Goal: Transaction & Acquisition: Purchase product/service

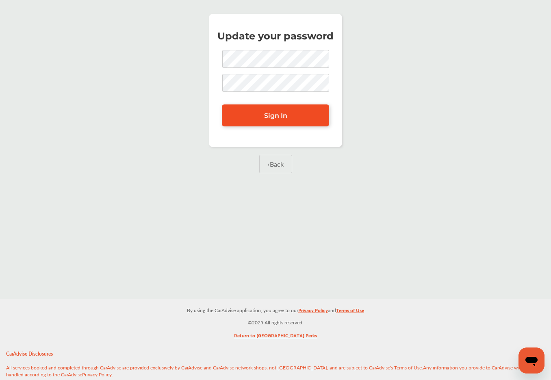
click at [256, 115] on link "Sign In" at bounding box center [275, 115] width 107 height 22
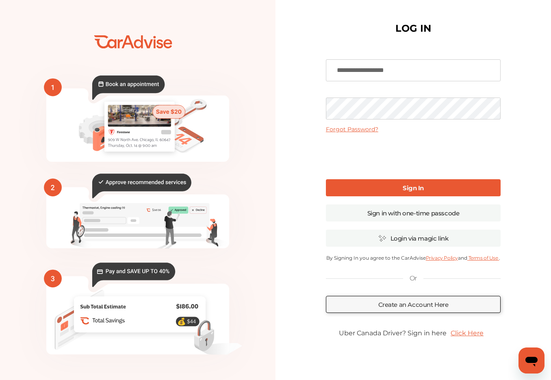
type input "**********"
click at [406, 187] on b "Sign In" at bounding box center [412, 188] width 21 height 8
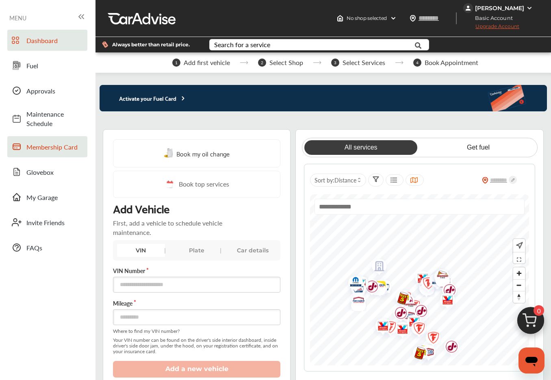
click at [45, 145] on span "Membership Card" at bounding box center [54, 146] width 57 height 9
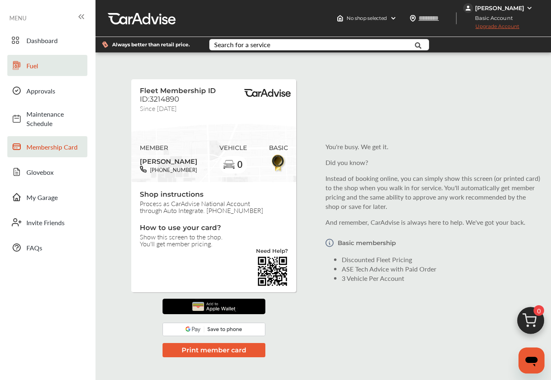
click at [35, 71] on link "Fuel" at bounding box center [47, 65] width 80 height 21
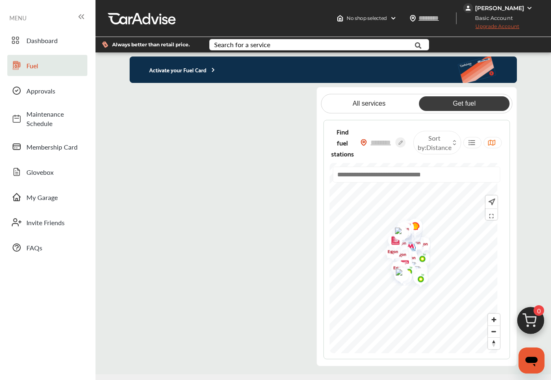
click at [263, 95] on flutter-view at bounding box center [220, 221] width 180 height 269
click at [203, 179] on flutter-view at bounding box center [220, 221] width 180 height 269
click at [180, 70] on p "Activate your Fuel Card" at bounding box center [173, 69] width 87 height 9
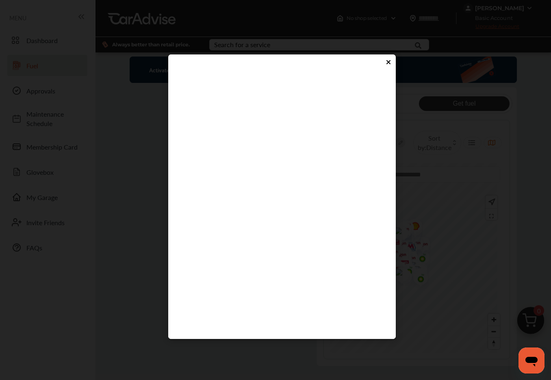
click at [201, 226] on flutter-view at bounding box center [281, 198] width 211 height 244
type input "****"
click at [263, 251] on flutter-view "****" at bounding box center [281, 198] width 211 height 244
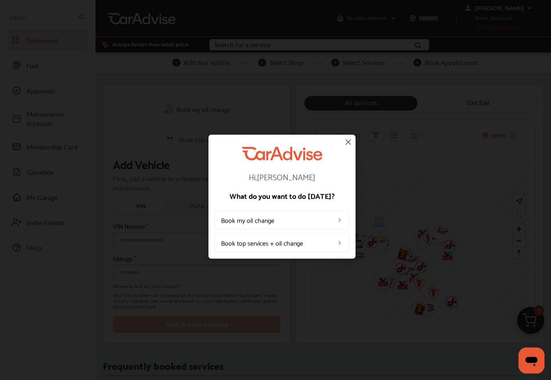
click at [344, 141] on img at bounding box center [348, 142] width 10 height 10
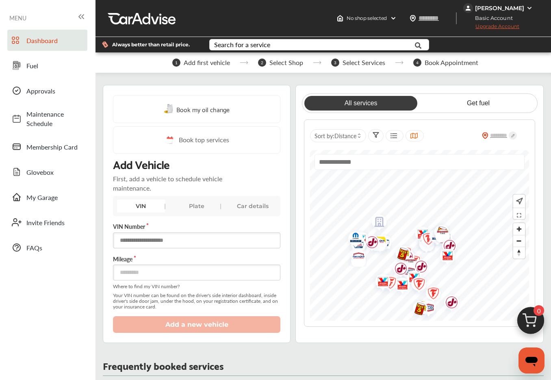
click at [140, 241] on input "text" at bounding box center [196, 240] width 167 height 16
paste input "**********"
type input "**********"
click at [138, 271] on input "number" at bounding box center [196, 272] width 167 height 16
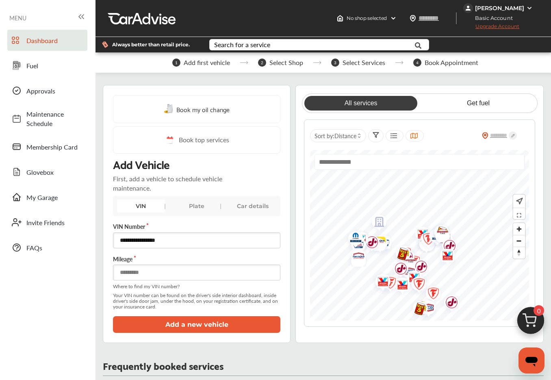
type input "******"
click at [191, 324] on button "Add a new vehicle" at bounding box center [196, 324] width 167 height 17
click at [254, 206] on div "Car details" at bounding box center [253, 205] width 48 height 13
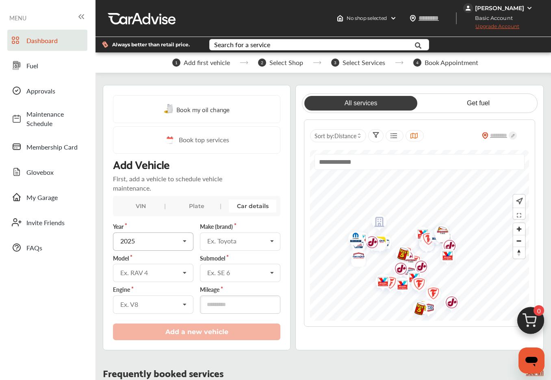
click at [186, 237] on icon at bounding box center [185, 241] width 14 height 17
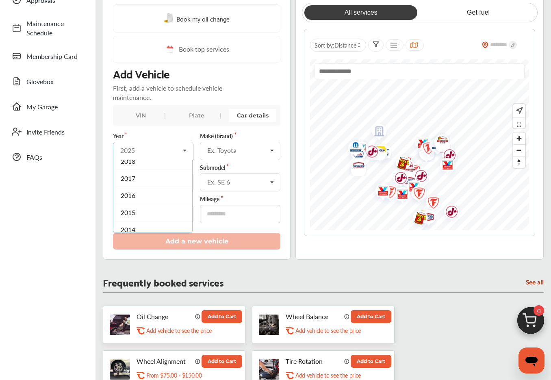
scroll to position [139, 0]
click at [131, 181] on span "2017" at bounding box center [128, 182] width 15 height 9
click at [247, 148] on div "Ex. Toyota" at bounding box center [236, 150] width 59 height 6
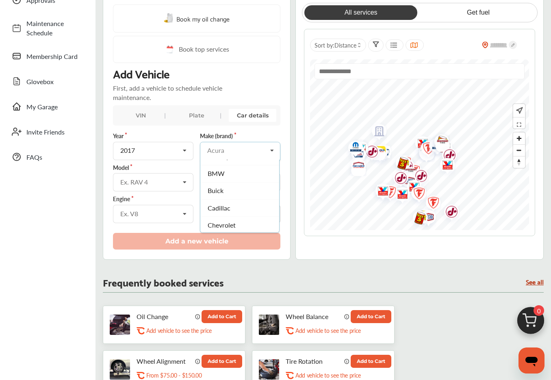
scroll to position [110, 0]
click at [221, 214] on span "Chevrolet" at bounding box center [222, 218] width 28 height 9
click at [188, 180] on icon at bounding box center [185, 181] width 14 height 17
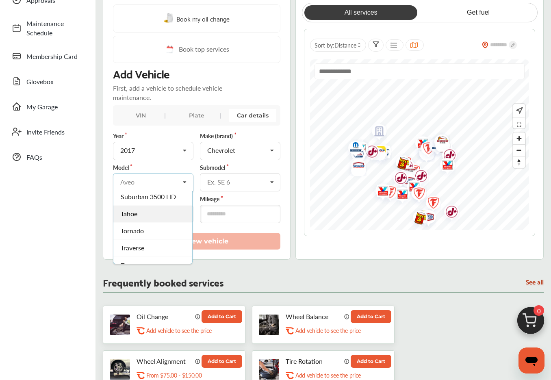
scroll to position [484, 0]
click at [134, 248] on span "Traverse" at bounding box center [133, 246] width 24 height 9
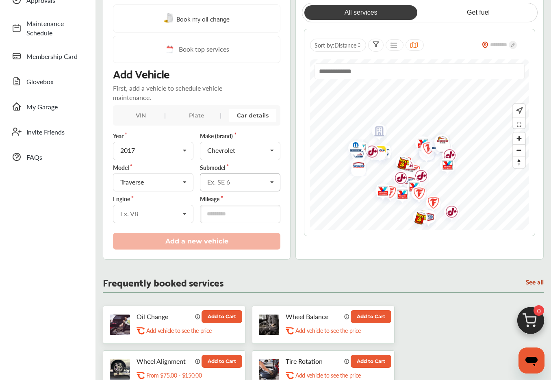
scroll to position [91, 0]
click at [270, 180] on icon at bounding box center [272, 181] width 14 height 17
click at [211, 214] on span "LT" at bounding box center [211, 216] width 6 height 9
click at [225, 214] on input "number" at bounding box center [240, 214] width 80 height 18
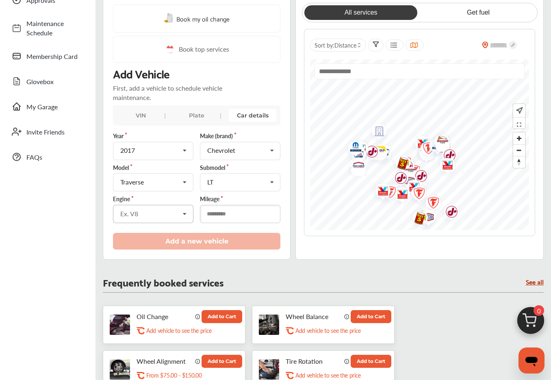
type input "******"
click at [149, 210] on div "Ex. V8" at bounding box center [149, 213] width 59 height 6
click at [144, 214] on input "text" at bounding box center [154, 213] width 80 height 16
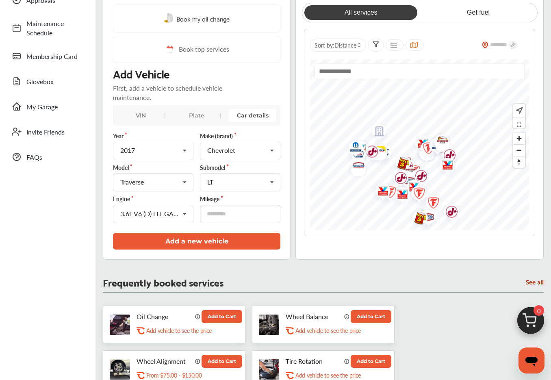
click at [285, 230] on div "Book my oil change Book top services Add Vehicle First, add a vehicle to schedu…" at bounding box center [197, 126] width 188 height 265
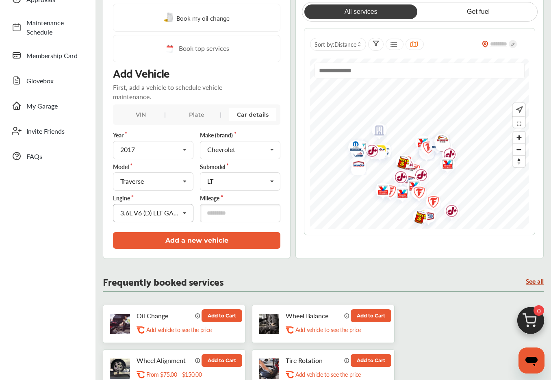
click at [184, 214] on icon at bounding box center [185, 212] width 14 height 17
click at [154, 232] on span "3.6L V6 (D) LLT GAS FI" at bounding box center [150, 234] width 58 height 16
click at [209, 241] on button "Add a new vehicle" at bounding box center [196, 240] width 167 height 17
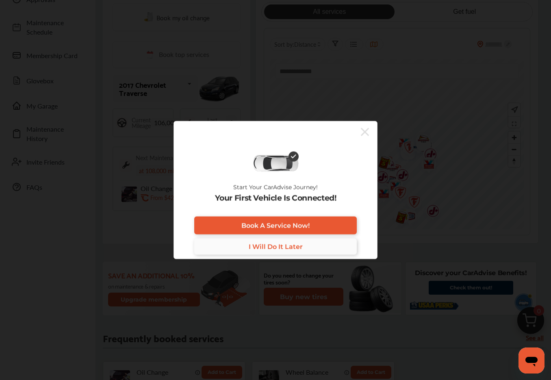
click at [268, 247] on span "I Will Do It Later" at bounding box center [275, 246] width 54 height 8
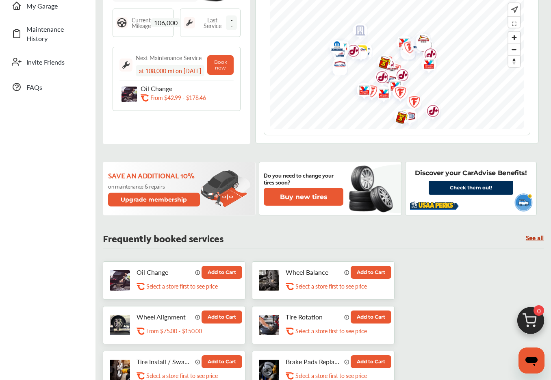
scroll to position [191, 0]
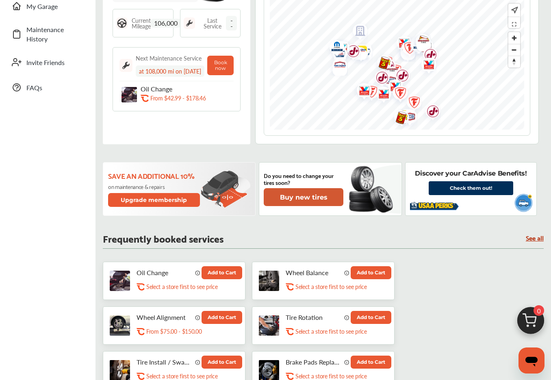
click at [301, 197] on button "Buy new tires" at bounding box center [303, 197] width 80 height 18
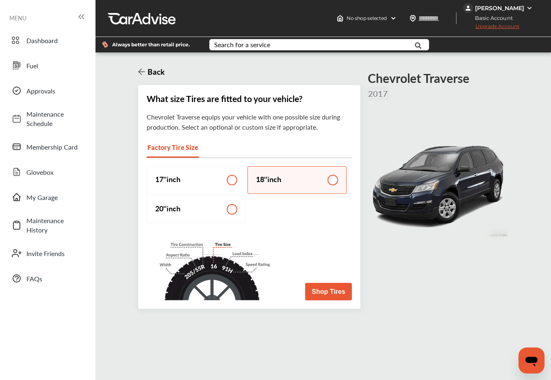
click at [325, 293] on button "Shop Tires" at bounding box center [328, 291] width 46 height 17
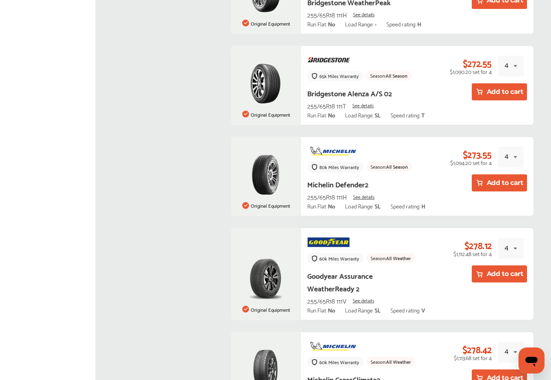
scroll to position [2415, 0]
click at [270, 258] on img at bounding box center [265, 278] width 32 height 41
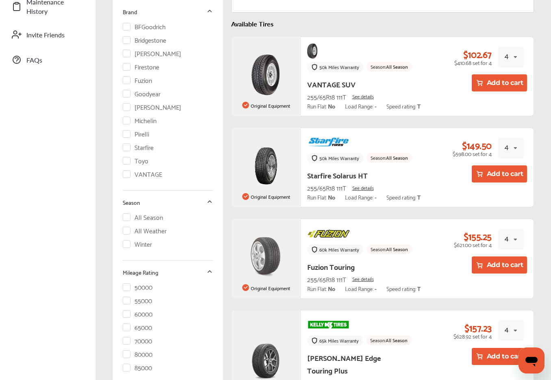
scroll to position [220, 0]
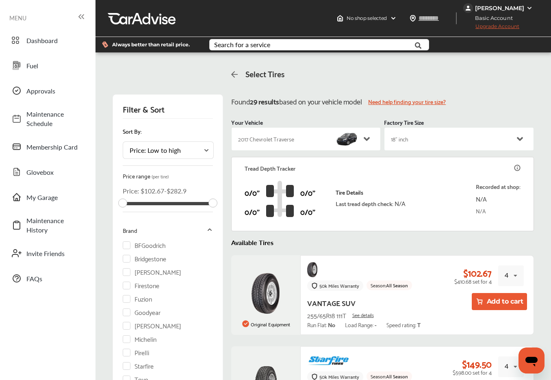
click at [257, 194] on p "0/0"" at bounding box center [251, 192] width 15 height 13
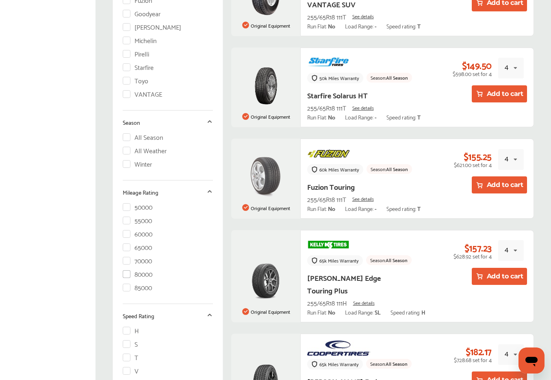
scroll to position [298, 0]
click at [125, 274] on label "80000" at bounding box center [138, 273] width 30 height 7
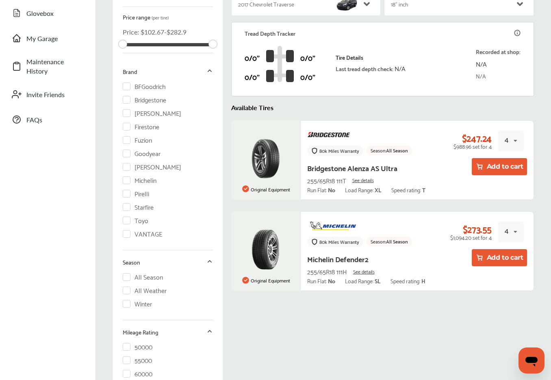
scroll to position [158, 0]
click at [125, 276] on label "All Season" at bounding box center [143, 276] width 41 height 7
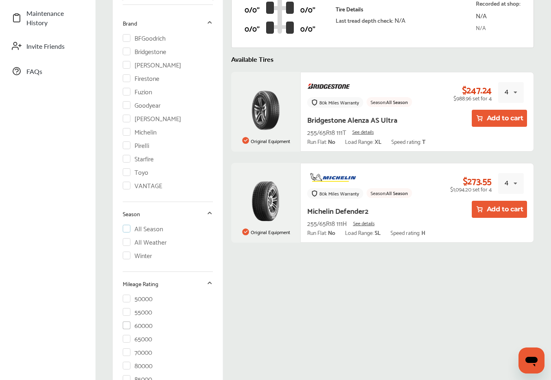
scroll to position [204, 0]
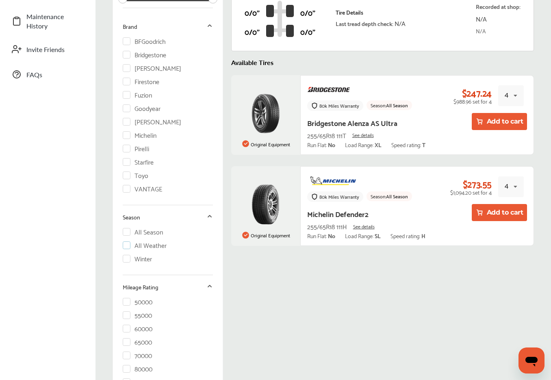
click at [126, 245] on label "All Weather" at bounding box center [145, 244] width 44 height 7
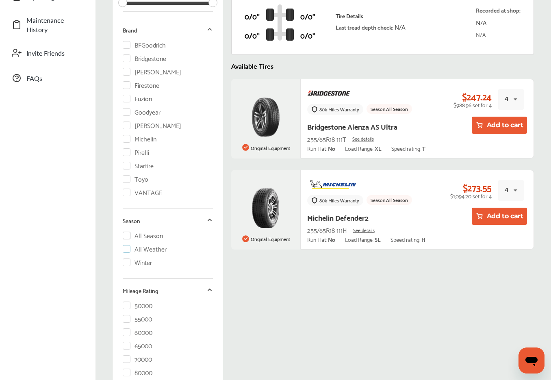
scroll to position [199, 0]
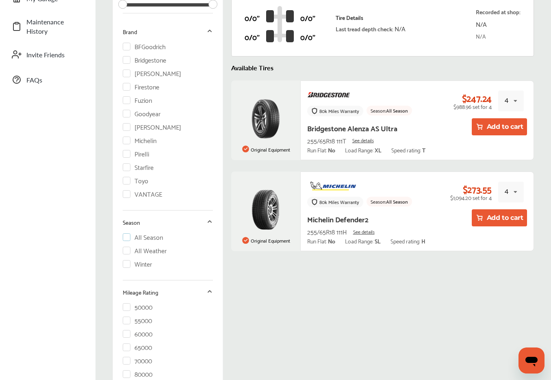
click at [127, 236] on label "All Season" at bounding box center [143, 236] width 41 height 7
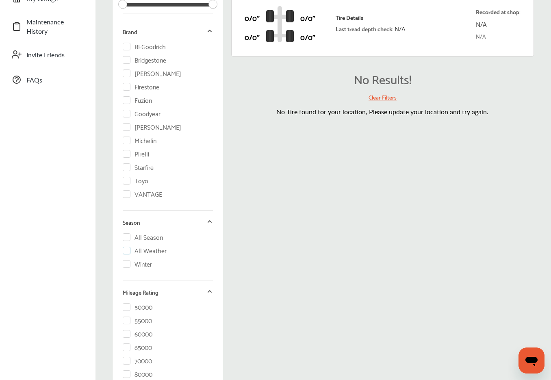
click at [124, 250] on label "All Weather" at bounding box center [145, 249] width 44 height 7
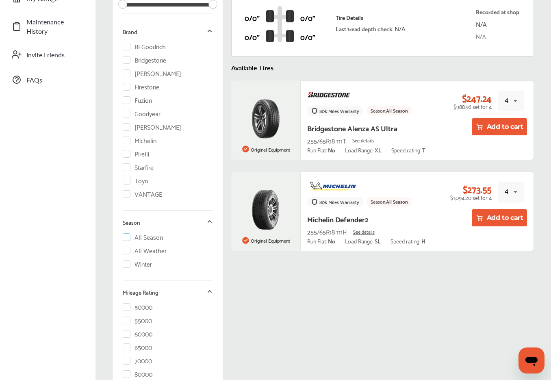
click at [127, 238] on label "All Season" at bounding box center [143, 236] width 41 height 7
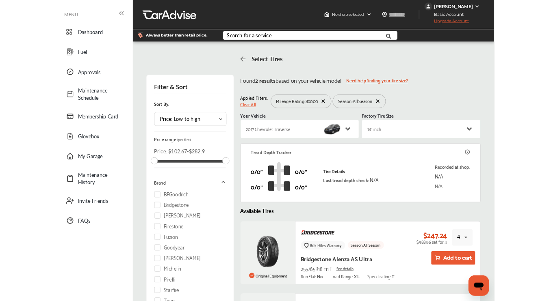
scroll to position [0, 0]
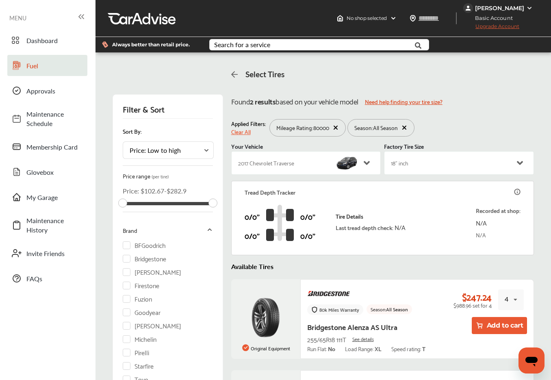
click at [18, 67] on icon at bounding box center [17, 65] width 8 height 8
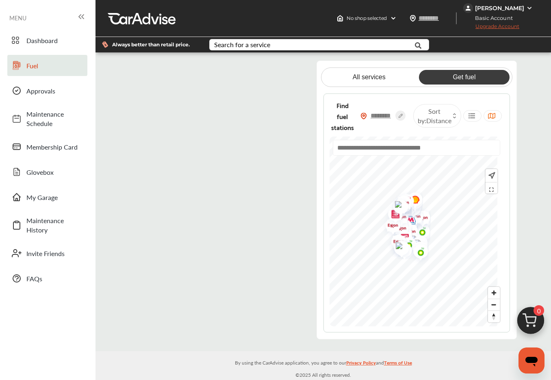
click at [390, 111] on input "text" at bounding box center [381, 115] width 28 height 9
type input "*****"
click at [452, 76] on link "Get fuel" at bounding box center [464, 77] width 91 height 15
click at [363, 112] on img at bounding box center [359, 115] width 6 height 7
click at [401, 107] on icon at bounding box center [396, 112] width 10 height 10
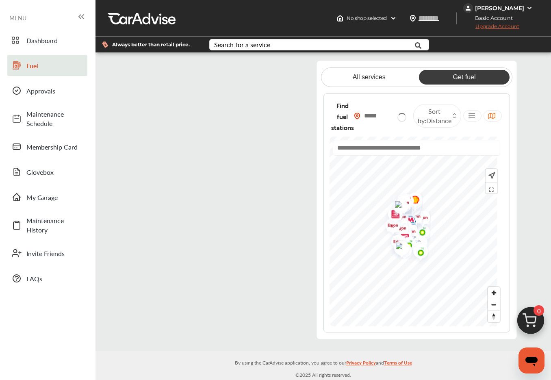
type input "*****"
click at [333, 206] on div "Find fuel stations ***** Sort by : Distance" at bounding box center [416, 212] width 186 height 239
click at [415, 248] on img "Map marker" at bounding box center [417, 258] width 22 height 20
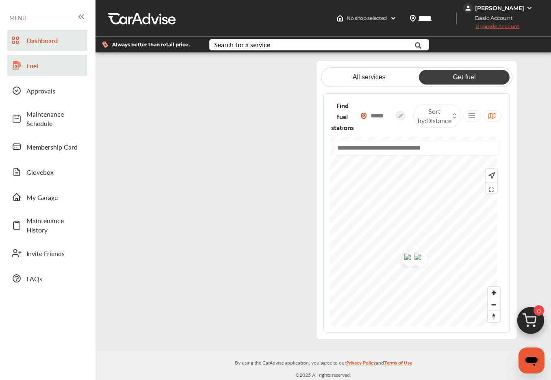
click at [30, 47] on link "Dashboard" at bounding box center [47, 40] width 80 height 21
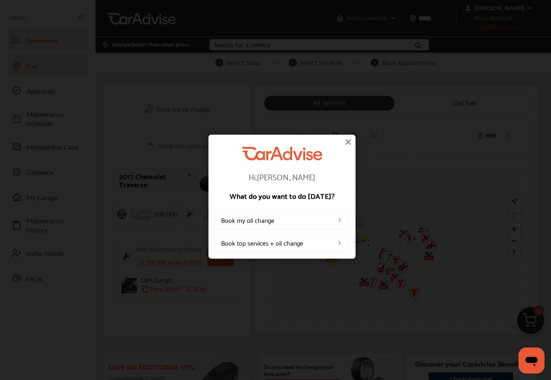
click at [349, 141] on img at bounding box center [348, 142] width 10 height 10
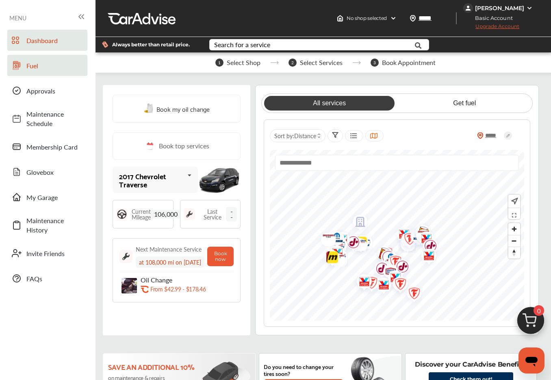
drag, startPoint x: 258, startPoint y: 343, endPoint x: 257, endPoint y: 296, distance: 46.7
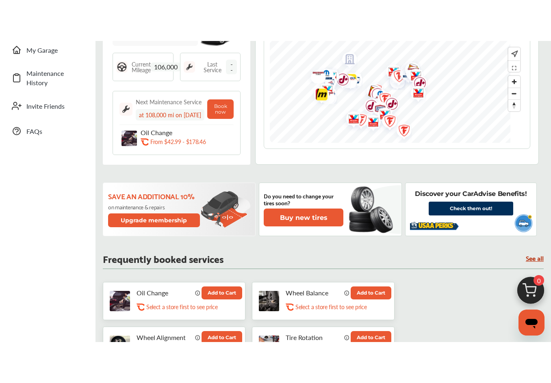
scroll to position [190, 0]
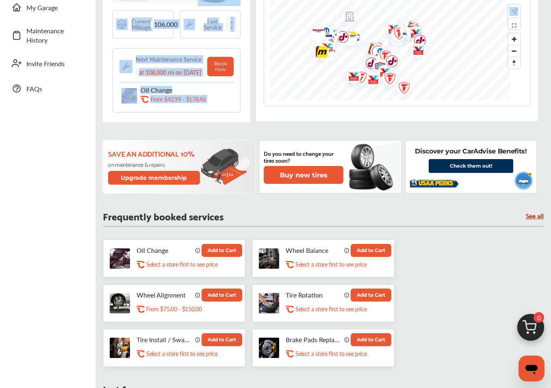
drag, startPoint x: 547, startPoint y: 72, endPoint x: 546, endPoint y: 88, distance: 15.8
click at [546, 88] on div "1 Select Shop 2 Select Services 3 Book Appointment Book my oil change Book top …" at bounding box center [322, 344] width 451 height 950
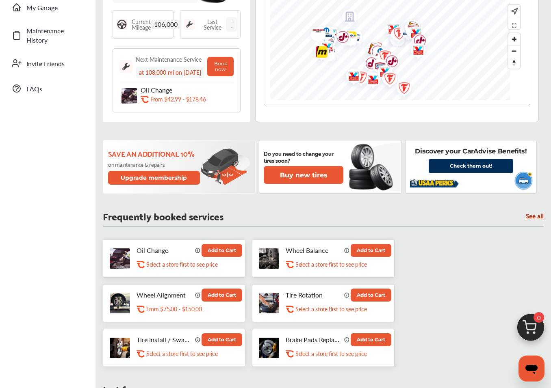
click at [547, 88] on div "1 Select Shop 2 Select Services 3 Book Appointment Book my oil change Book top …" at bounding box center [322, 344] width 451 height 950
click at [547, 292] on div "1 Select Shop 2 Select Services 3 Book Appointment Book my oil change Book top …" at bounding box center [322, 344] width 451 height 950
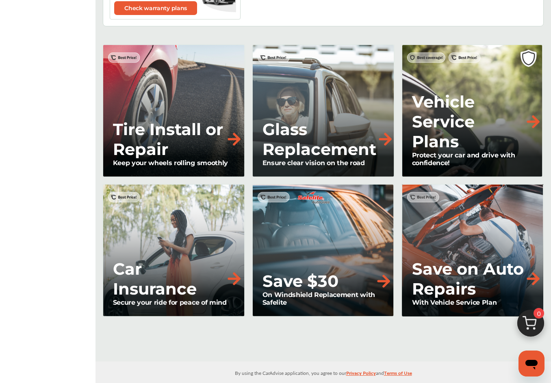
scroll to position [664, 0]
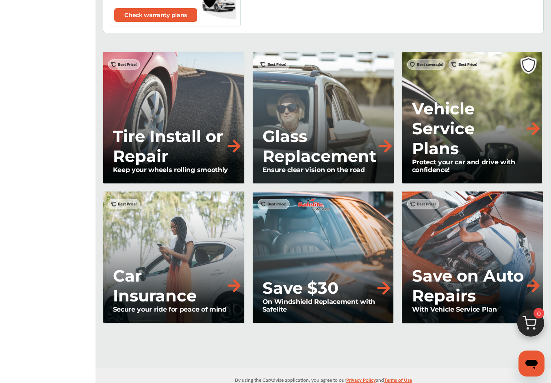
click at [470, 266] on p "Save on Auto Repairs" at bounding box center [468, 286] width 112 height 40
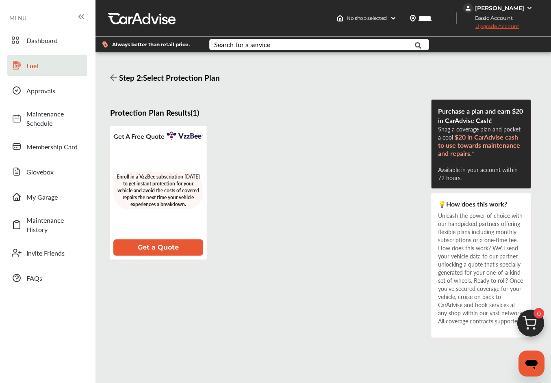
click at [156, 243] on button "Get a Quote" at bounding box center [158, 248] width 90 height 16
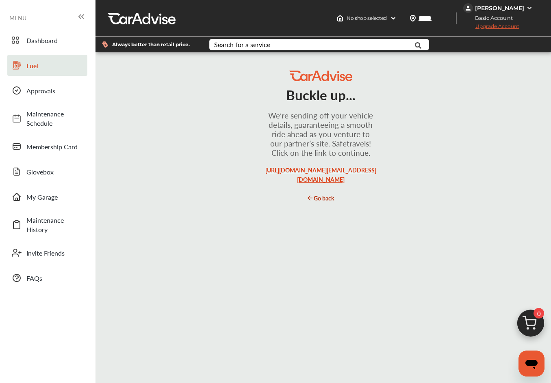
click at [309, 184] on link "https://quote.vzzbee.com/?assetType=vehicle&lineOfBusiness=personal&isRideshare…" at bounding box center [320, 174] width 111 height 17
